Goal: Navigation & Orientation: Find specific page/section

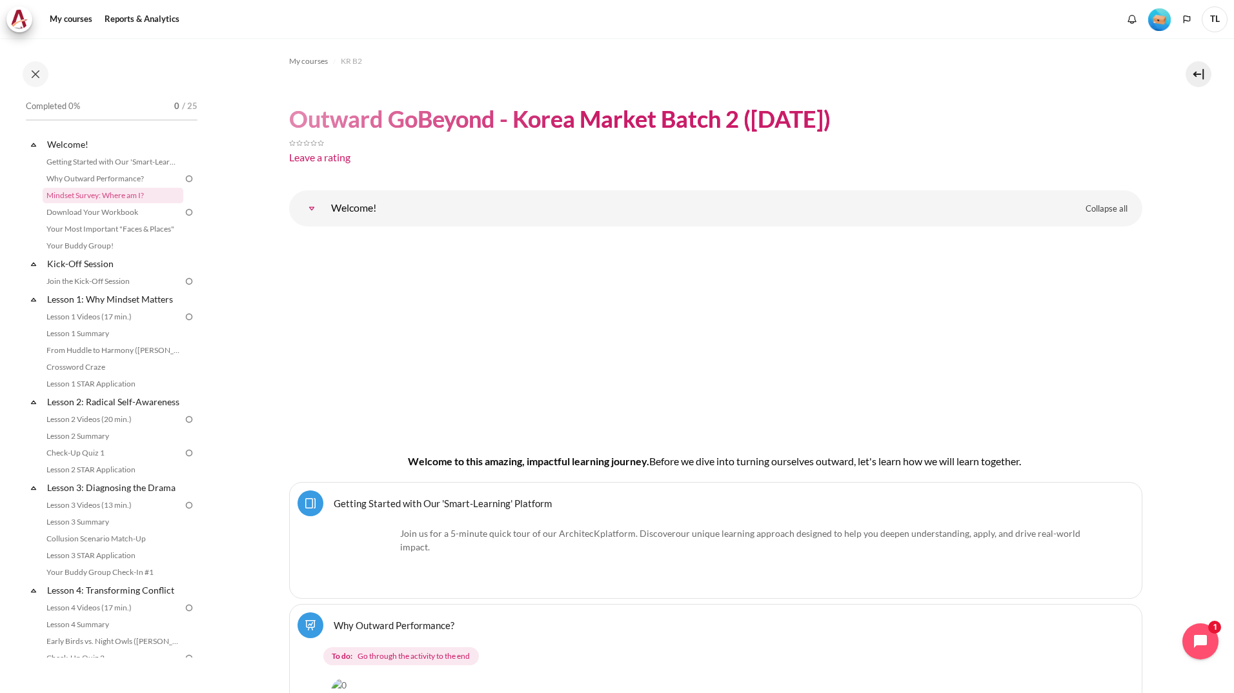
scroll to position [759, 0]
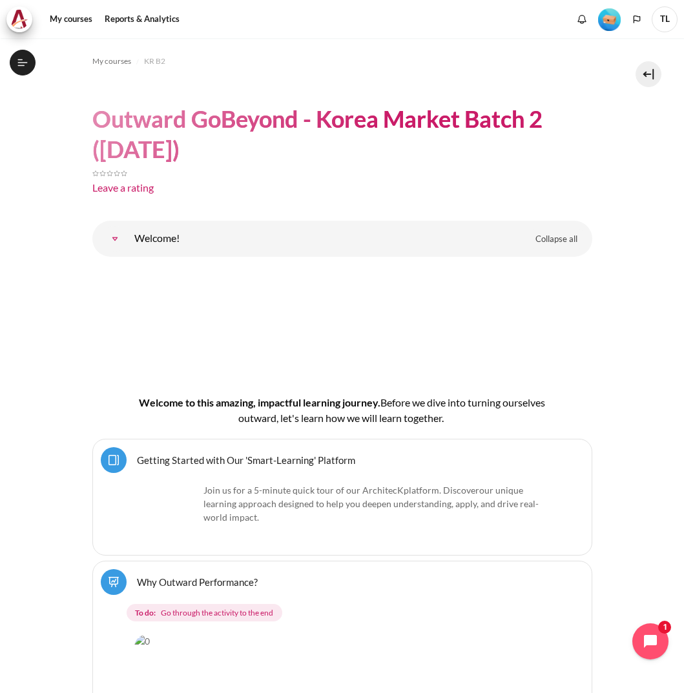
scroll to position [759, 0]
